Goal: Transaction & Acquisition: Purchase product/service

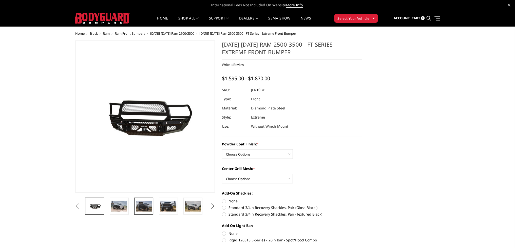
click at [144, 206] on img at bounding box center [144, 205] width 16 height 11
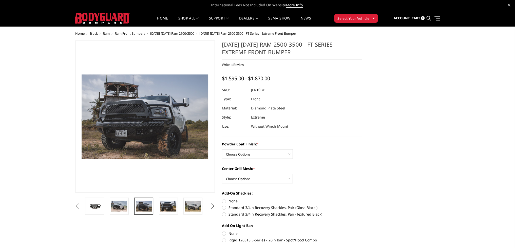
click at [156, 206] on li at bounding box center [145, 205] width 25 height 17
click at [191, 206] on img at bounding box center [193, 205] width 16 height 11
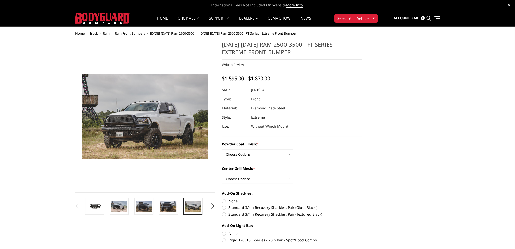
click at [281, 152] on select "Choose Options Bare Metal Gloss Black Powder Coat Textured Black Powder Coat" at bounding box center [257, 154] width 71 height 10
select select "3230"
click at [222, 149] on select "Choose Options Bare Metal Gloss Black Powder Coat Textured Black Powder Coat" at bounding box center [257, 154] width 71 height 10
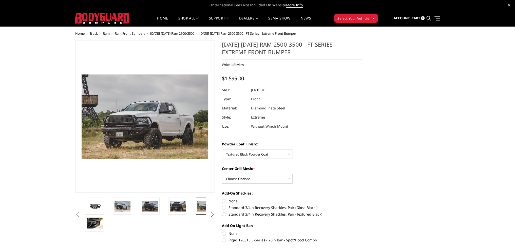
click at [273, 180] on select "Choose Options WITH Expanded Metal in Center Grill WITHOUT Expanded Metal in Ce…" at bounding box center [257, 179] width 71 height 10
select select "3232"
click at [222, 174] on select "Choose Options WITH Expanded Metal in Center Grill WITHOUT Expanded Metal in Ce…" at bounding box center [257, 179] width 71 height 10
click at [211, 214] on button "Next" at bounding box center [212, 215] width 8 height 8
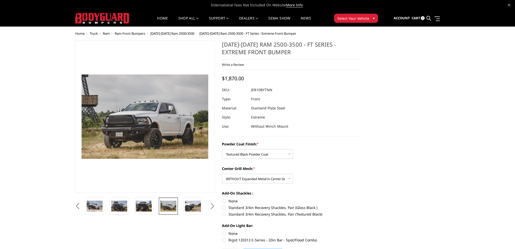
click at [213, 206] on button "Next" at bounding box center [212, 206] width 8 height 8
click at [212, 206] on button "Next" at bounding box center [212, 206] width 8 height 8
click at [75, 205] on button "Previous" at bounding box center [78, 206] width 8 height 8
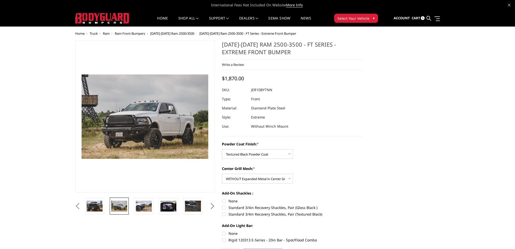
click at [76, 205] on button "Previous" at bounding box center [78, 206] width 8 height 8
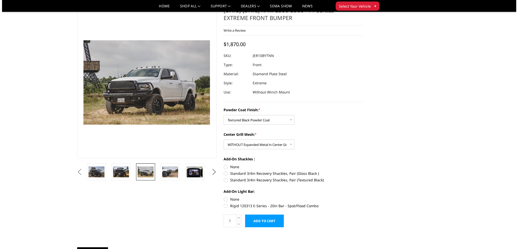
scroll to position [51, 0]
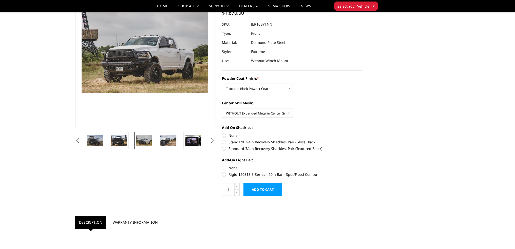
click at [224, 136] on label "None" at bounding box center [292, 135] width 140 height 5
click at [222, 133] on input "None" at bounding box center [222, 133] width 0 height 0
radio input "true"
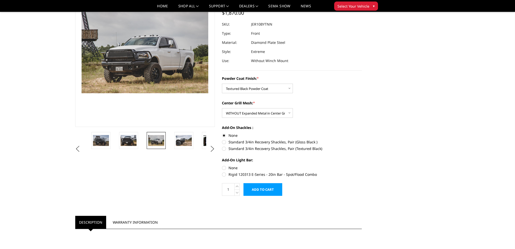
click at [224, 168] on label "None" at bounding box center [292, 167] width 140 height 5
click at [222, 165] on input "None" at bounding box center [222, 165] width 0 height 0
radio input "true"
click at [268, 193] on input "Add to Cart" at bounding box center [262, 189] width 39 height 13
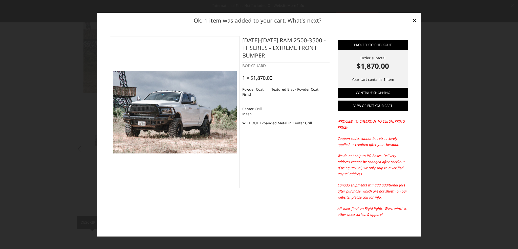
click at [350, 106] on link "View or edit your cart" at bounding box center [373, 105] width 71 height 10
